Goal: Contribute content: Contribute content

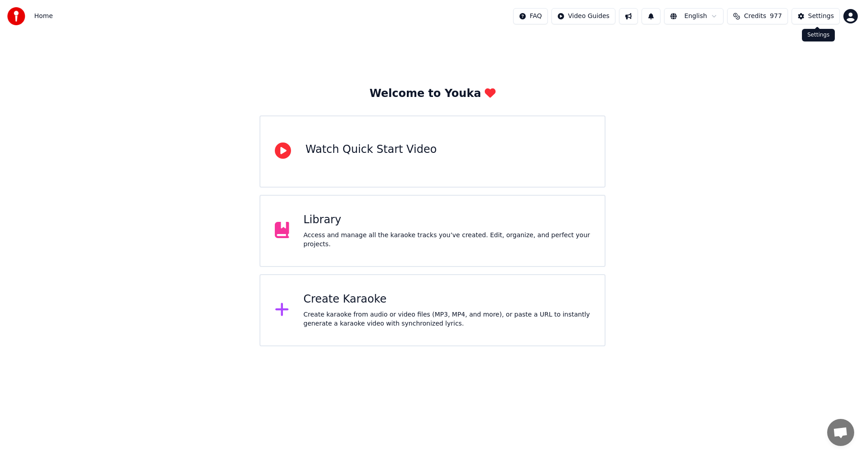
click at [815, 15] on div "Settings" at bounding box center [821, 16] width 26 height 9
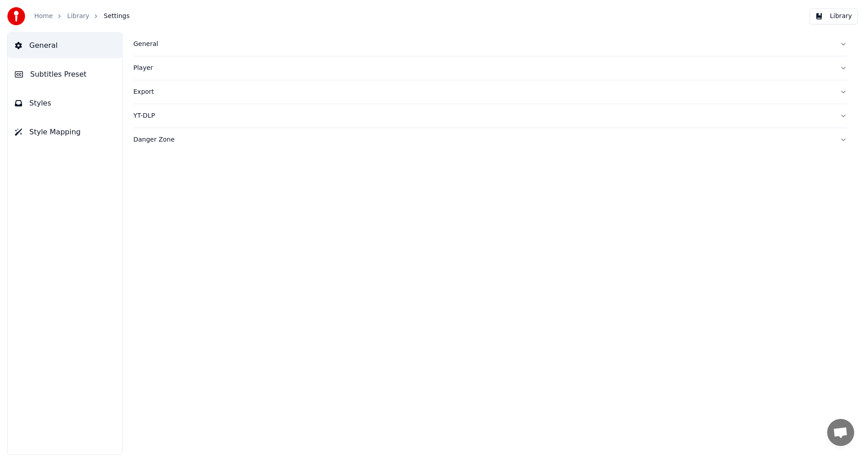
click at [49, 17] on link "Home" at bounding box center [43, 16] width 18 height 9
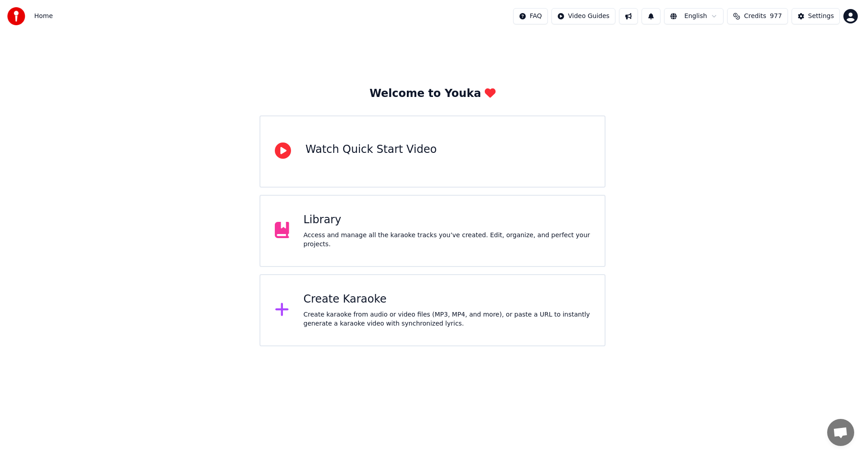
click at [339, 302] on div "Create Karaoke" at bounding box center [447, 299] width 287 height 14
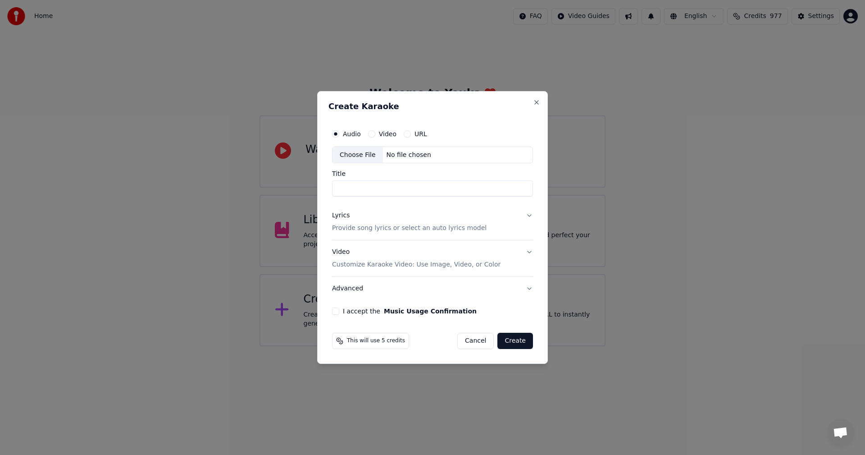
click at [359, 155] on div "Choose File" at bounding box center [358, 155] width 50 height 16
type input "**********"
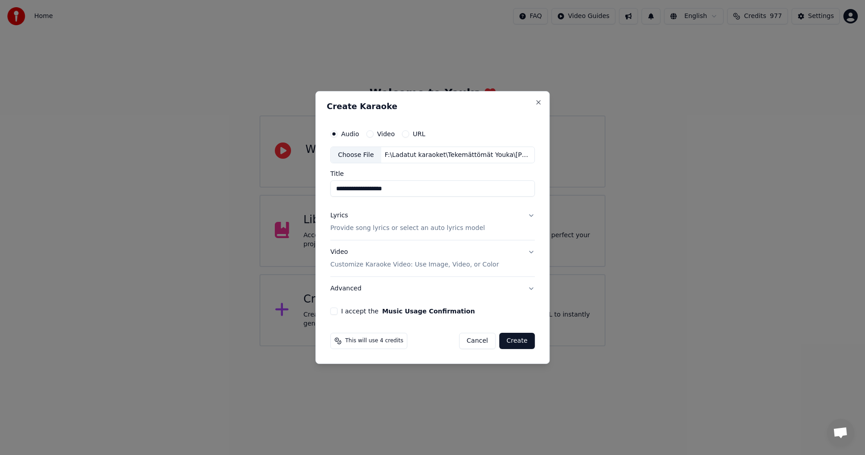
click at [488, 343] on button "Cancel" at bounding box center [477, 341] width 36 height 16
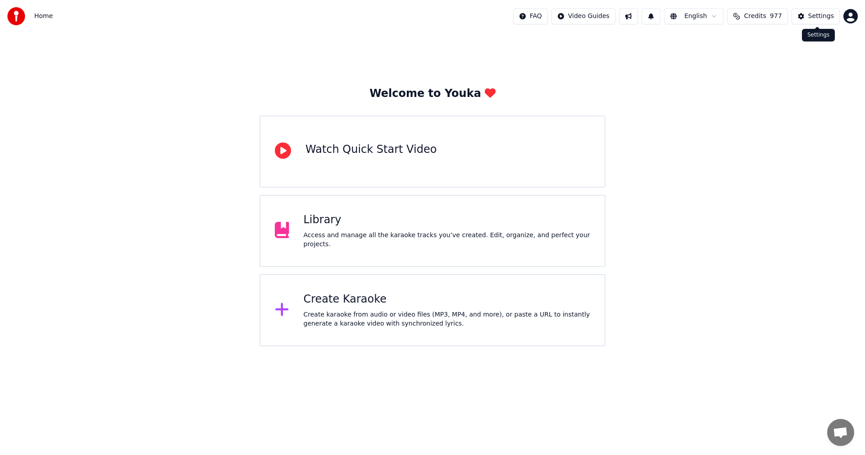
click at [830, 15] on div "Settings" at bounding box center [821, 16] width 26 height 9
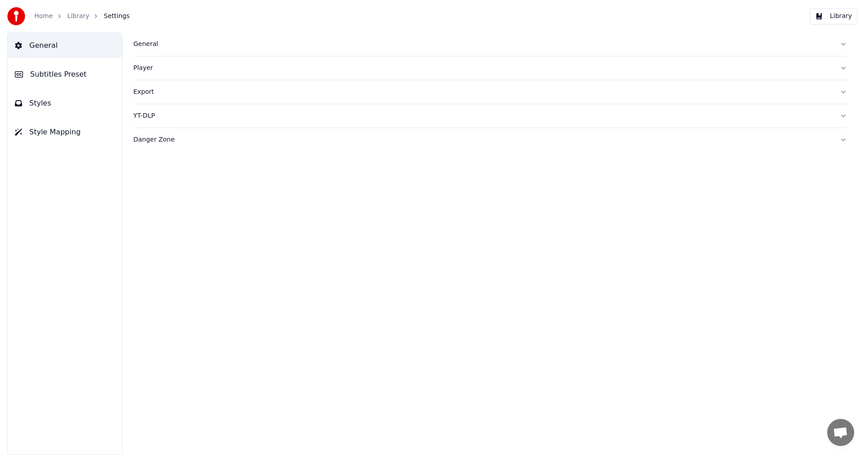
click at [149, 46] on div "General" at bounding box center [482, 44] width 699 height 9
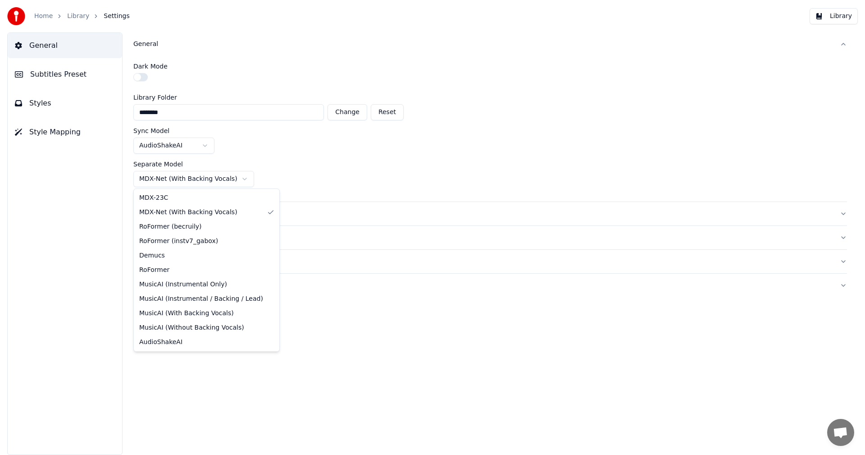
click at [235, 177] on html "Home Library Settings Library General Subtitles Preset Styles Style Mapping Gen…" at bounding box center [432, 227] width 865 height 455
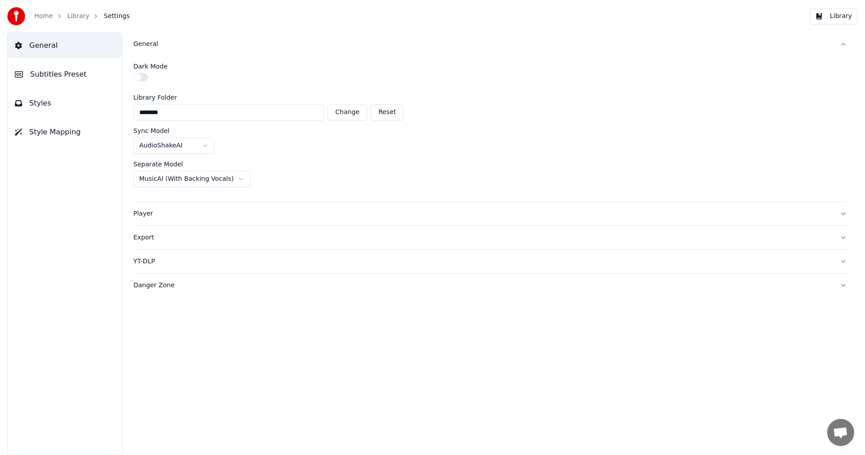
click at [49, 18] on link "Home" at bounding box center [43, 16] width 18 height 9
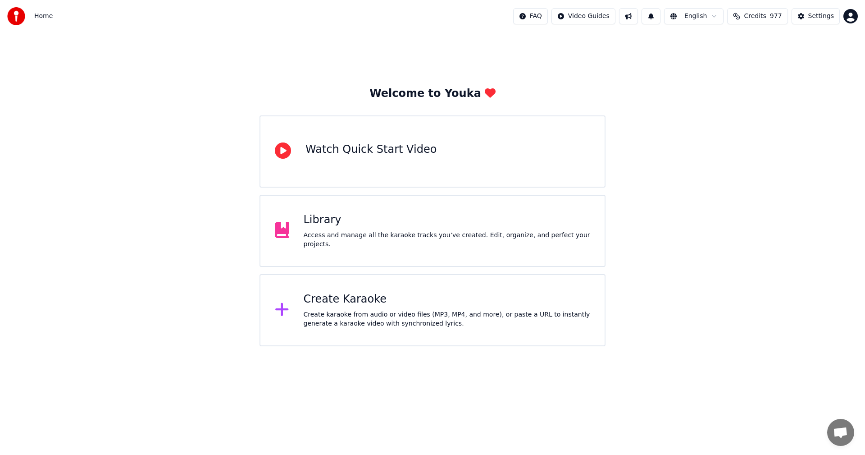
click at [346, 301] on div "Create Karaoke" at bounding box center [447, 299] width 287 height 14
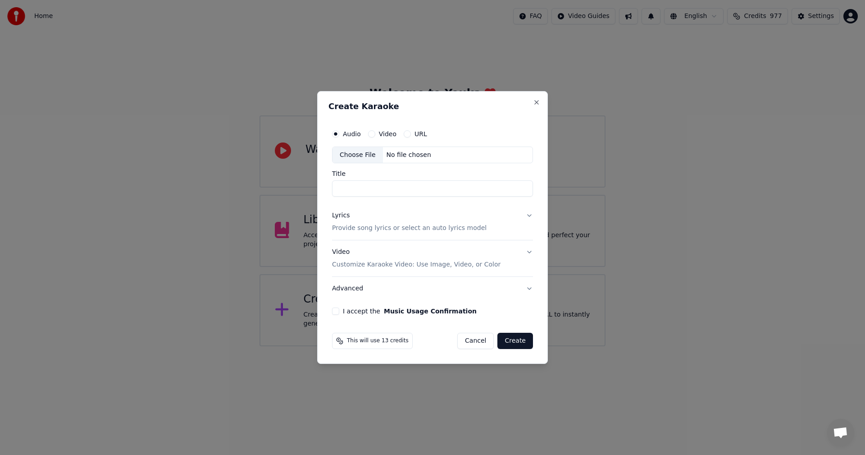
click at [351, 155] on div "Choose File" at bounding box center [358, 155] width 50 height 16
type input "**********"
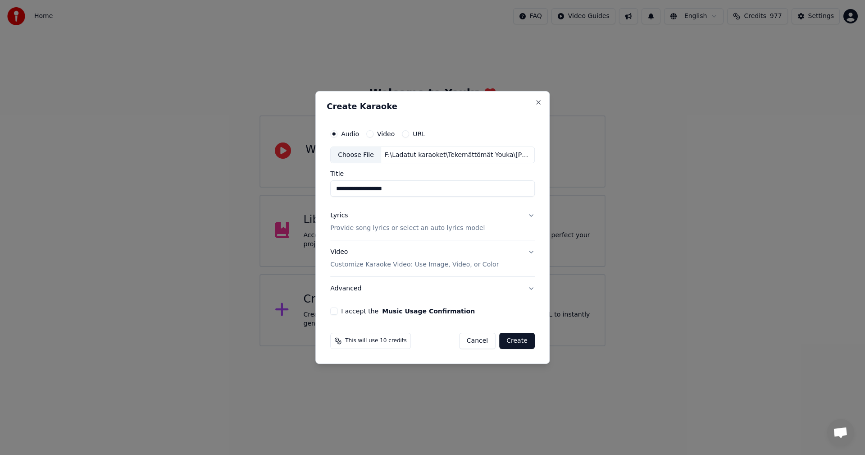
click at [484, 343] on button "Cancel" at bounding box center [477, 341] width 36 height 16
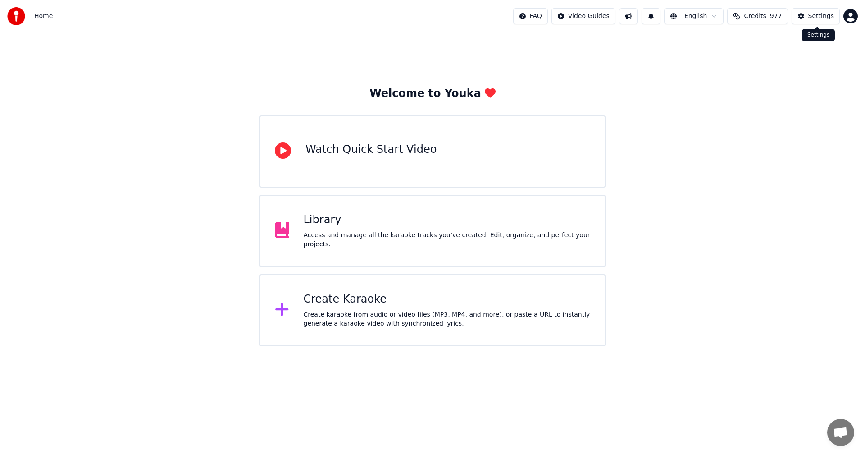
click at [822, 14] on div "Settings" at bounding box center [821, 16] width 26 height 9
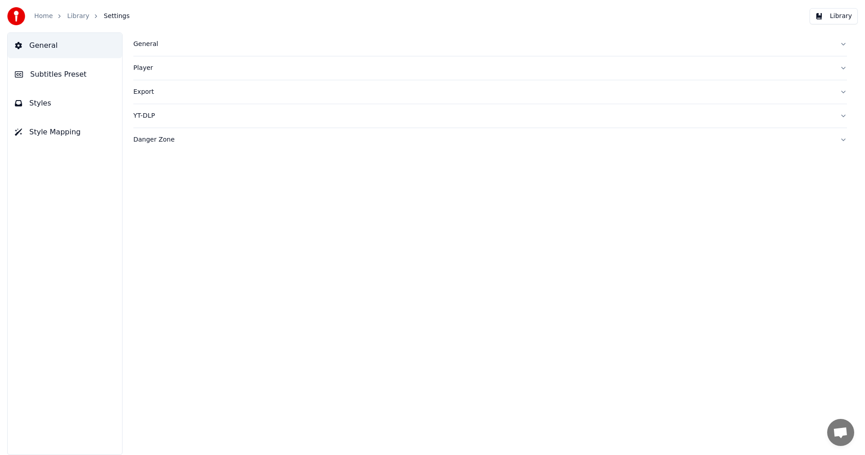
click at [145, 44] on div "General" at bounding box center [482, 44] width 699 height 9
click at [234, 178] on html "Home Library Settings Library General Subtitles Preset Styles Style Mapping Gen…" at bounding box center [432, 227] width 865 height 455
click at [39, 14] on link "Home" at bounding box center [43, 16] width 18 height 9
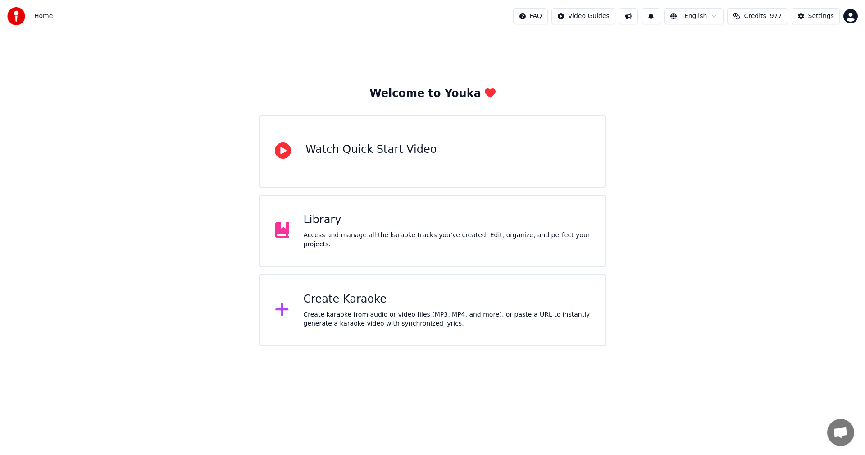
click at [341, 299] on div "Create Karaoke" at bounding box center [447, 299] width 287 height 14
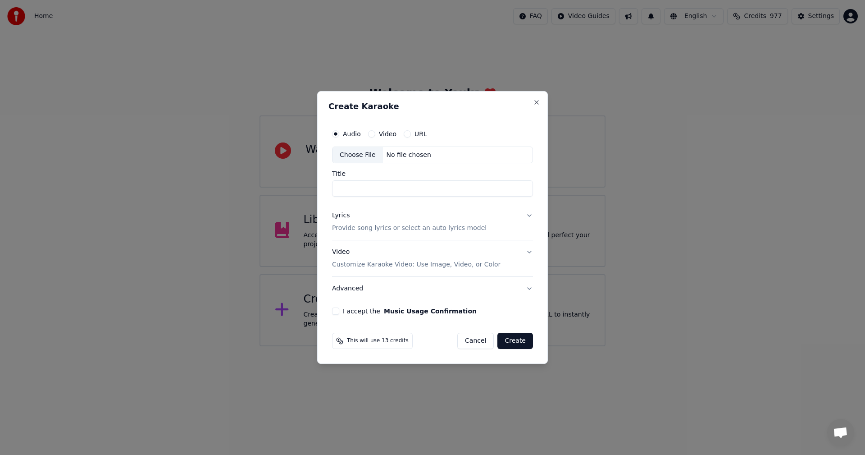
click at [358, 154] on div "Choose File" at bounding box center [358, 155] width 50 height 16
type input "**********"
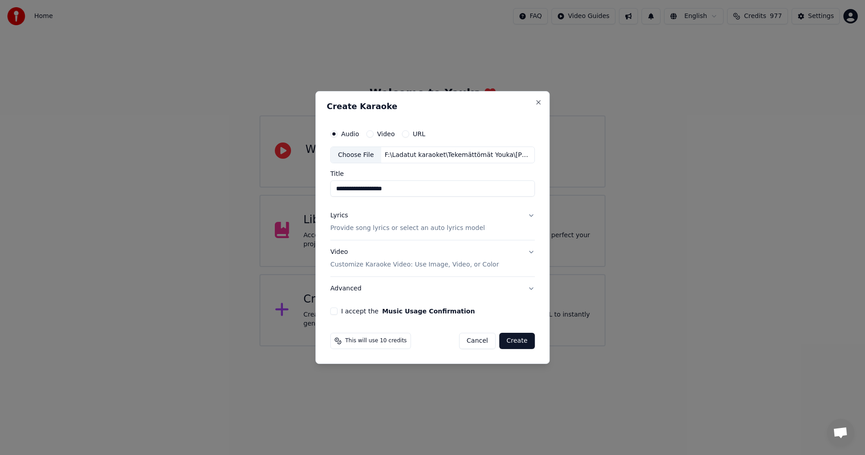
click at [485, 341] on button "Cancel" at bounding box center [477, 341] width 36 height 16
